Goal: Information Seeking & Learning: Learn about a topic

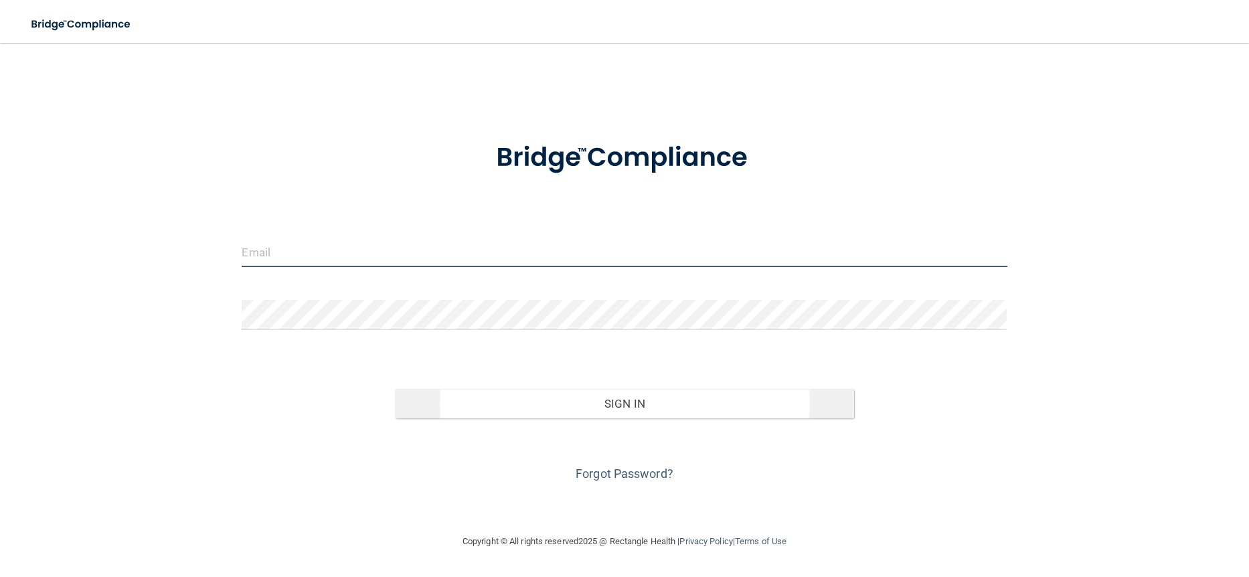
type input "[EMAIL_ADDRESS][DOMAIN_NAME]"
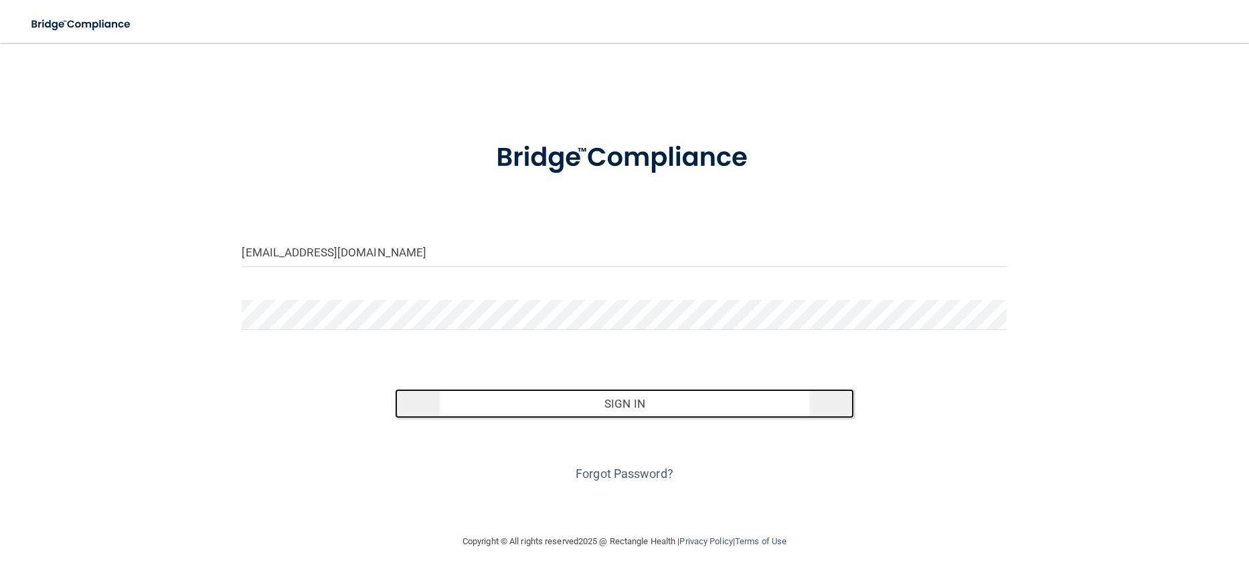
click at [654, 408] on button "Sign In" at bounding box center [624, 403] width 459 height 29
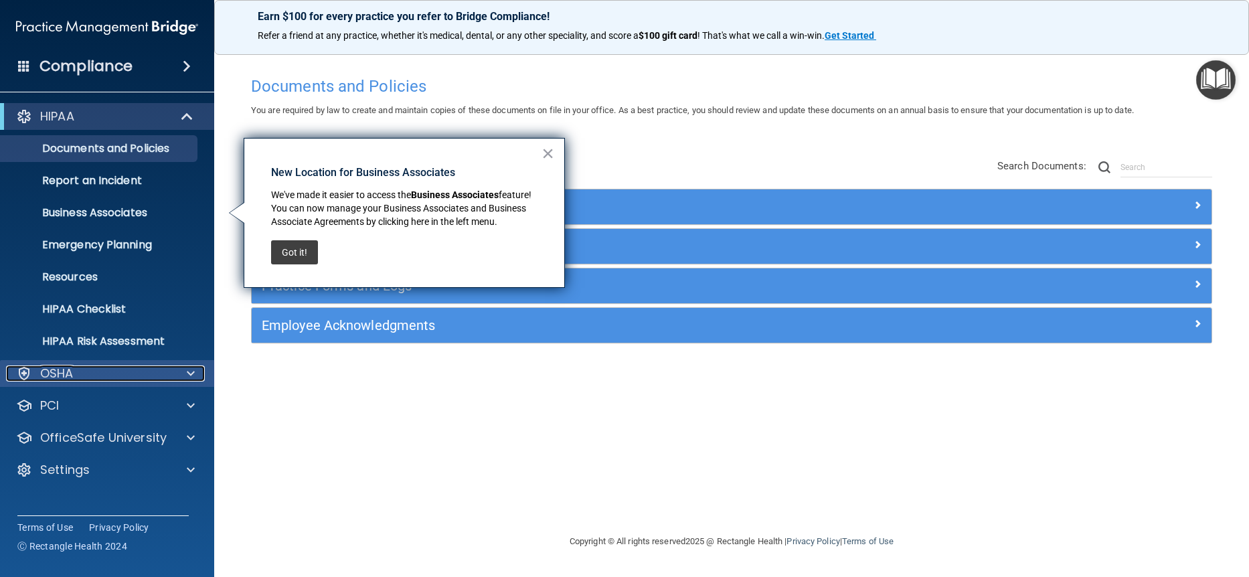
click at [100, 369] on div "OSHA" at bounding box center [89, 373] width 166 height 16
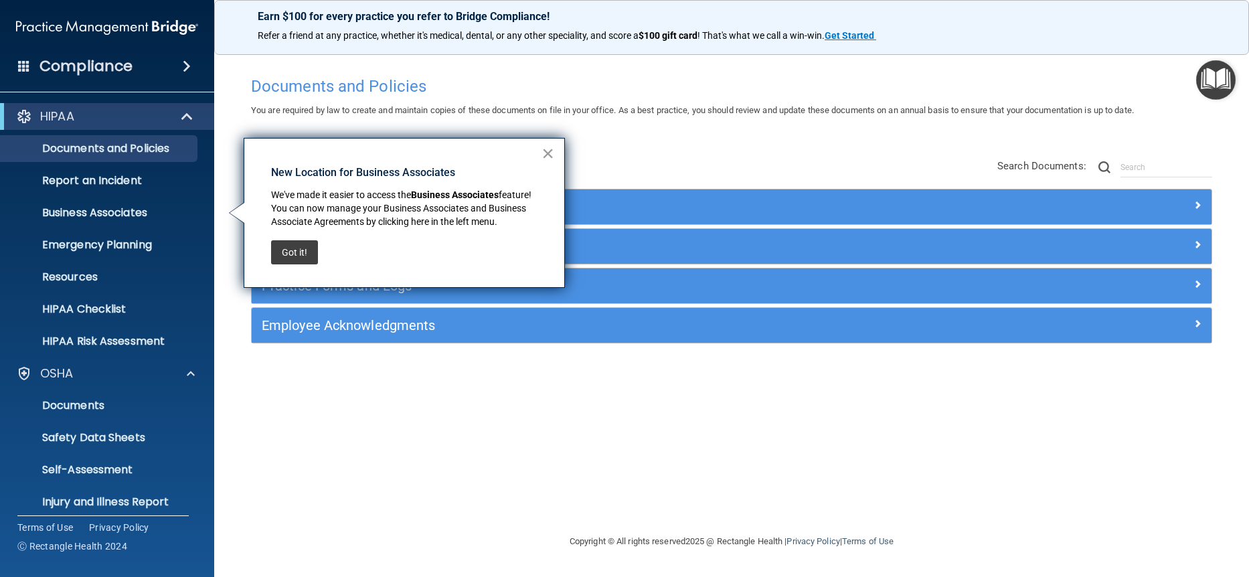
click at [547, 153] on button "×" at bounding box center [547, 153] width 13 height 21
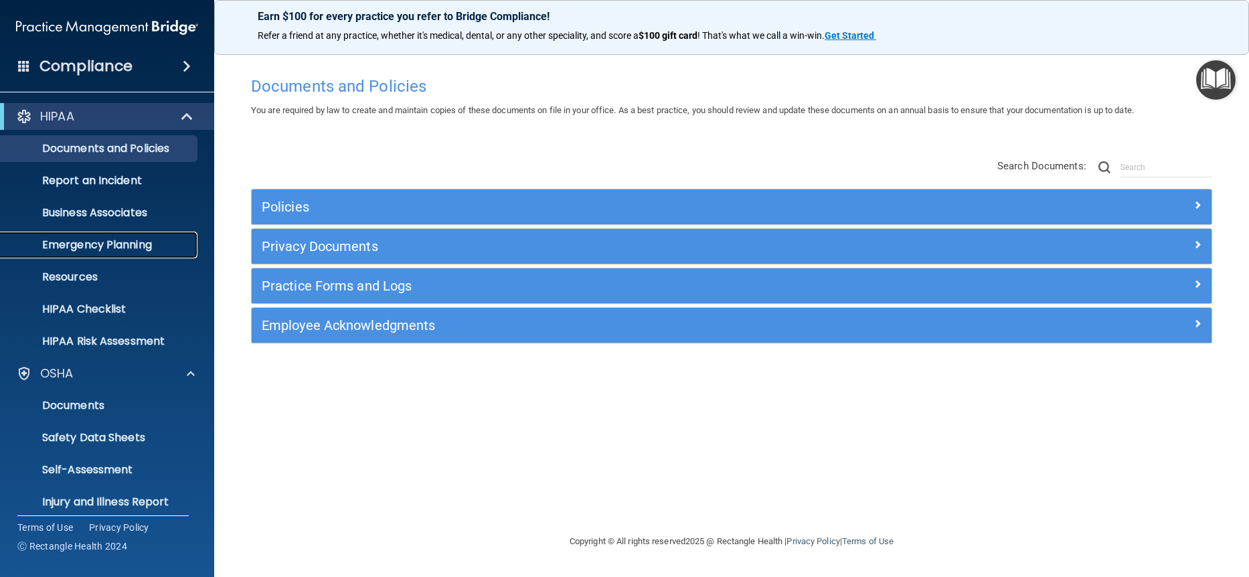
click at [118, 247] on p "Emergency Planning" at bounding box center [100, 244] width 183 height 13
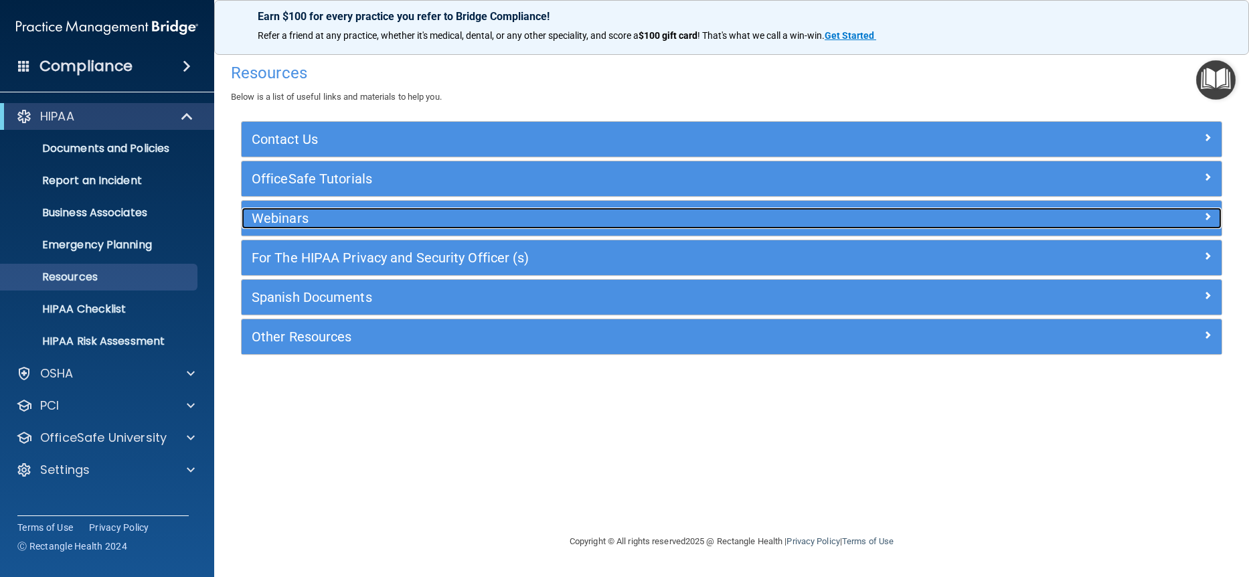
click at [307, 215] on h5 "Webinars" at bounding box center [609, 218] width 715 height 15
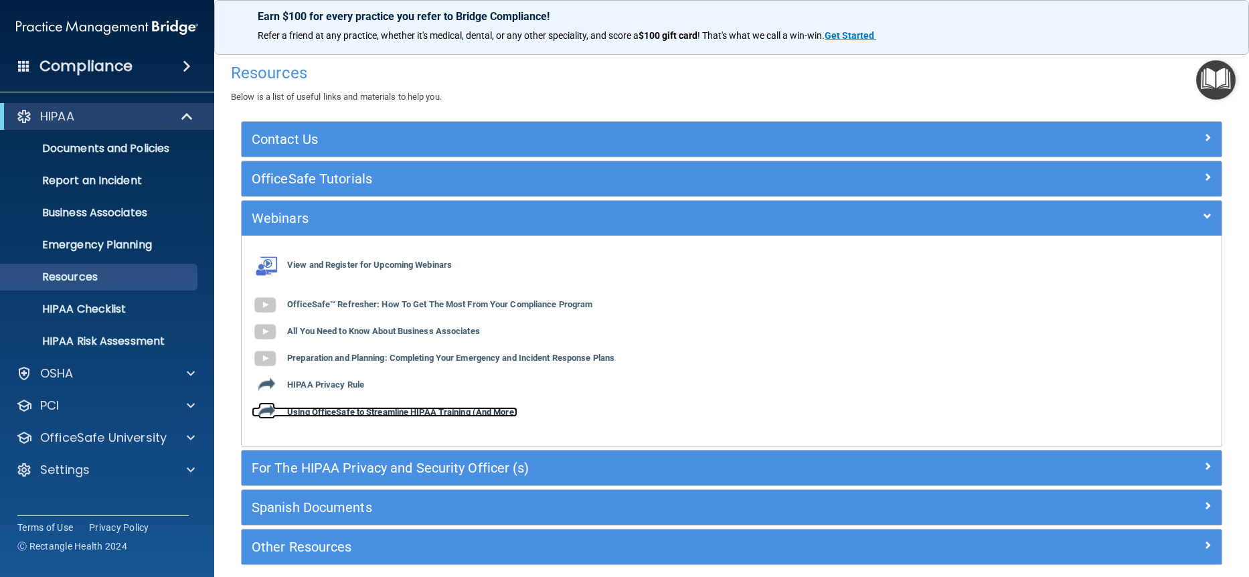
click at [372, 413] on b "Using OfficeSafe to Streamline HIPAA Training (And More)" at bounding box center [402, 412] width 230 height 10
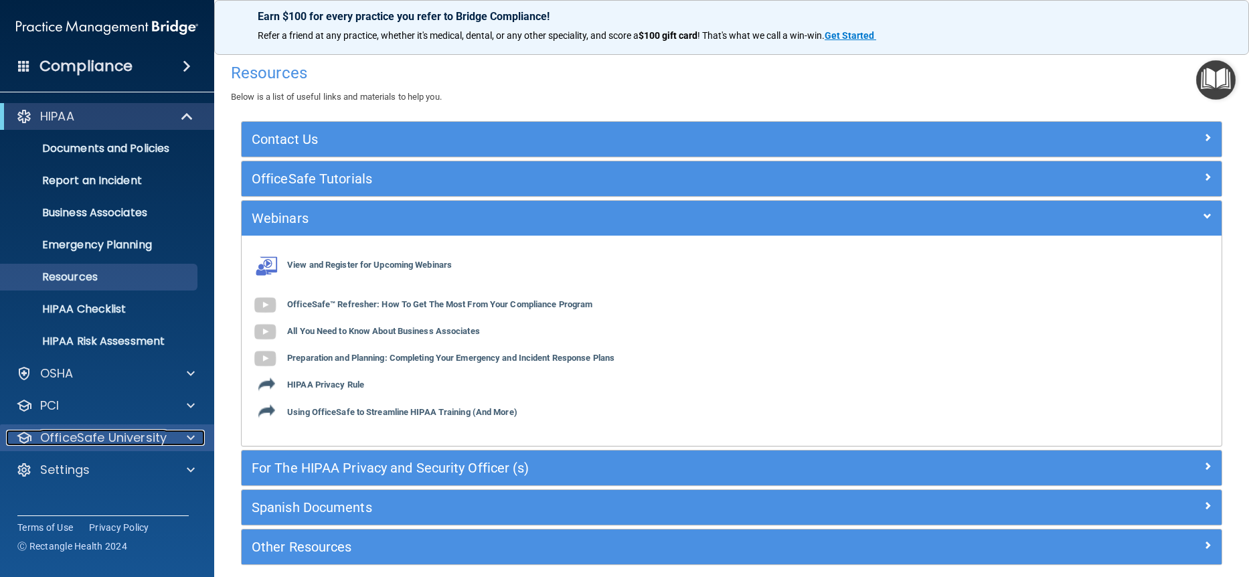
click at [169, 433] on div "OfficeSafe University" at bounding box center [89, 438] width 166 height 16
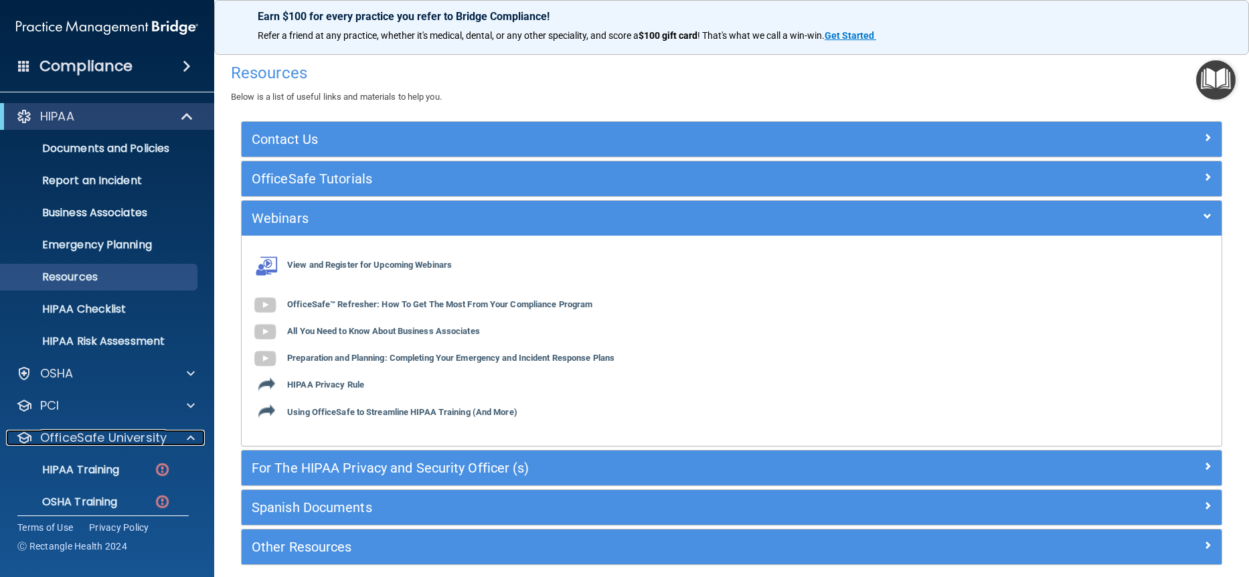
scroll to position [57, 0]
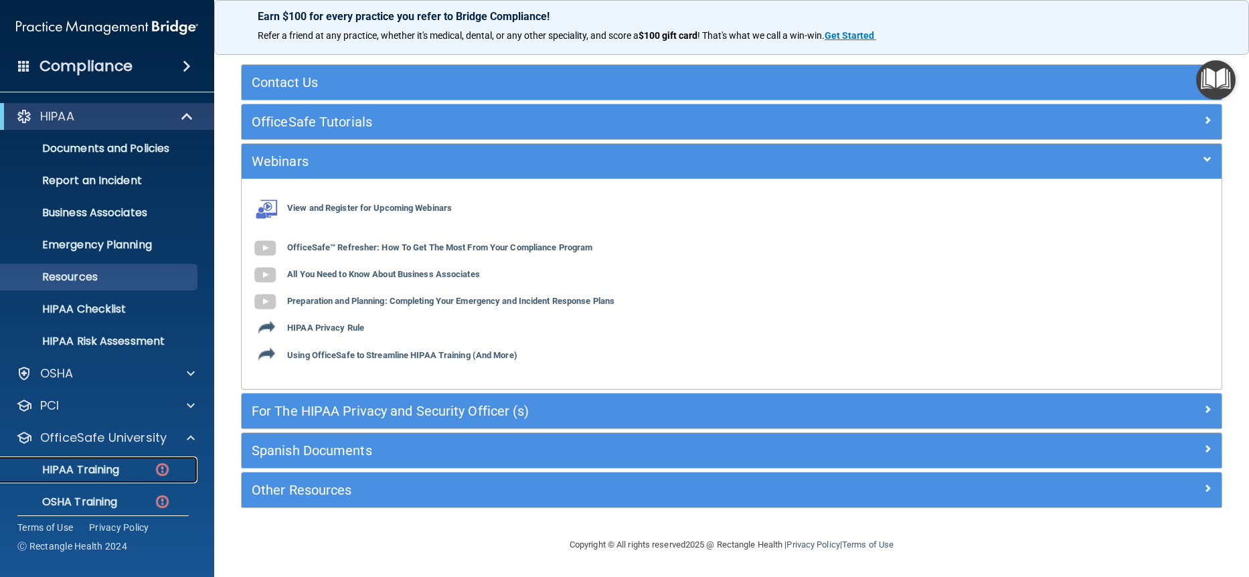
click at [74, 473] on p "HIPAA Training" at bounding box center [64, 469] width 110 height 13
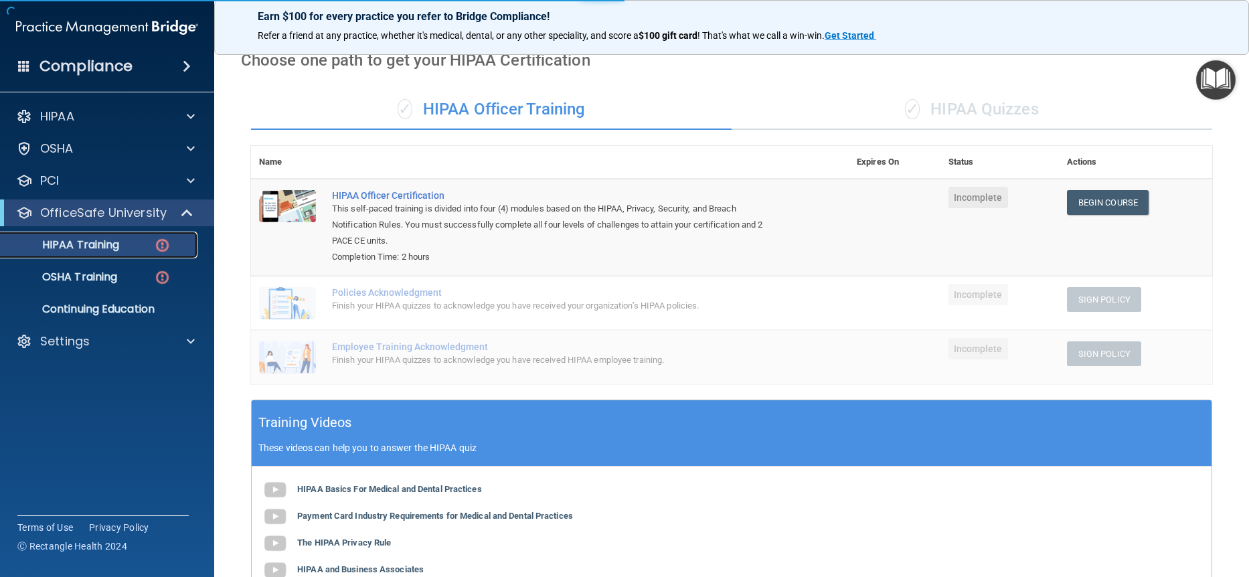
scroll to position [296, 0]
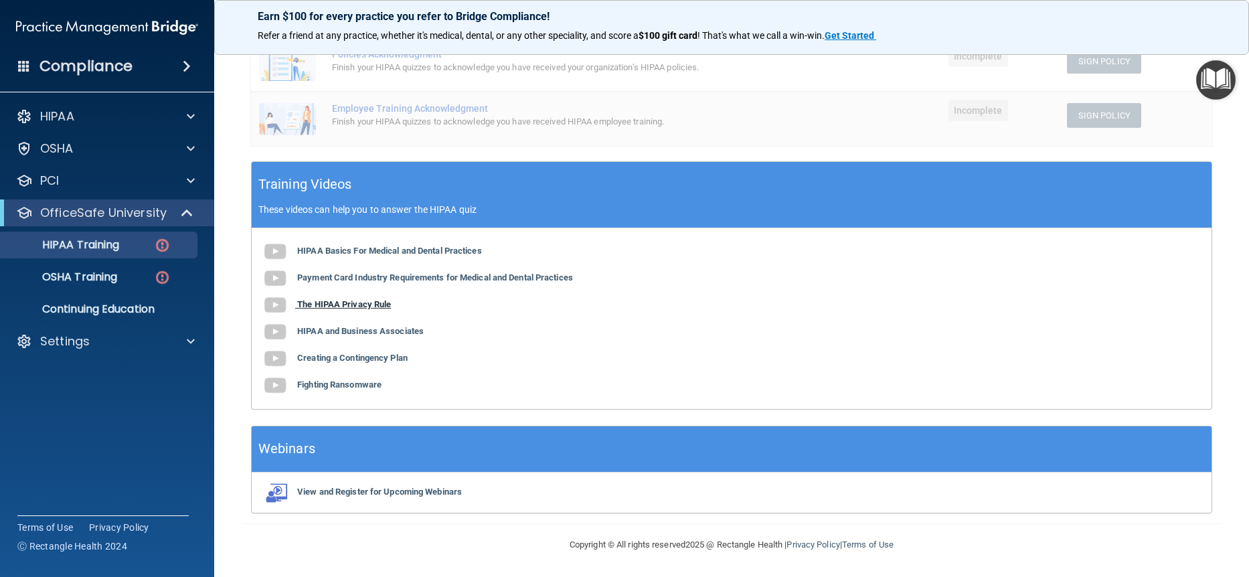
click at [351, 301] on b "The HIPAA Privacy Rule" at bounding box center [344, 304] width 94 height 10
click at [68, 313] on p "Continuing Education" at bounding box center [100, 308] width 183 height 13
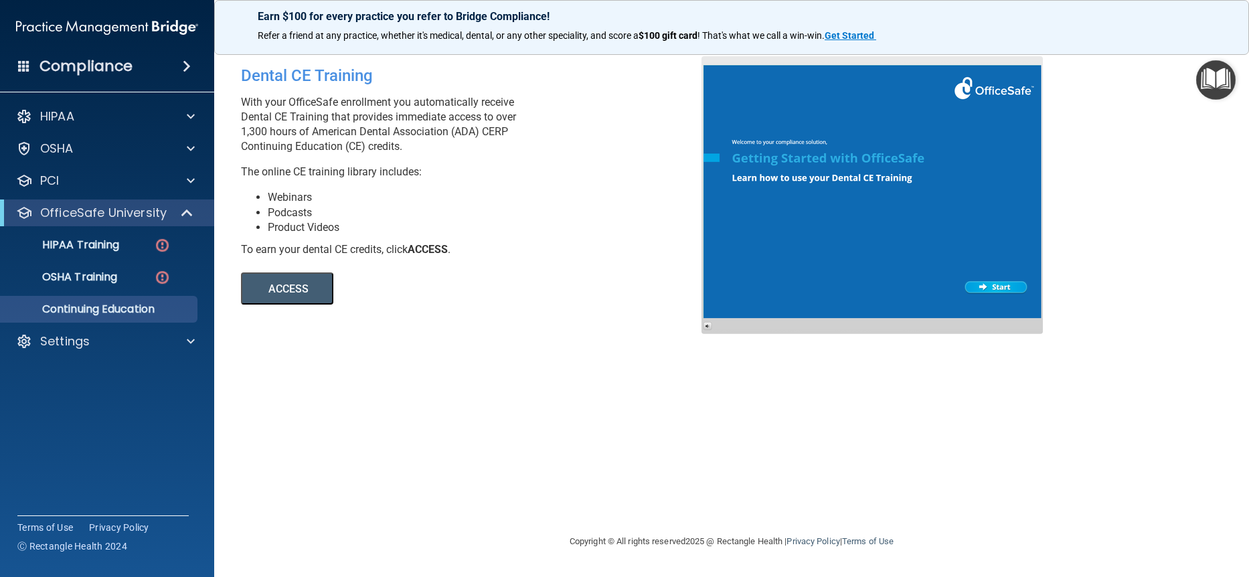
click at [274, 290] on button "ACCESS" at bounding box center [287, 288] width 92 height 32
